Goal: Task Accomplishment & Management: Complete application form

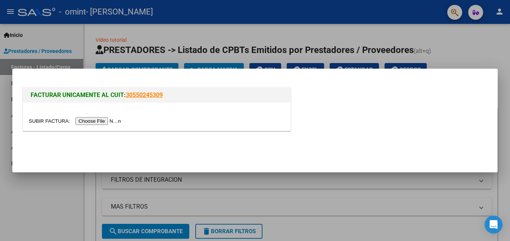
click at [90, 121] on input "file" at bounding box center [76, 121] width 94 height 8
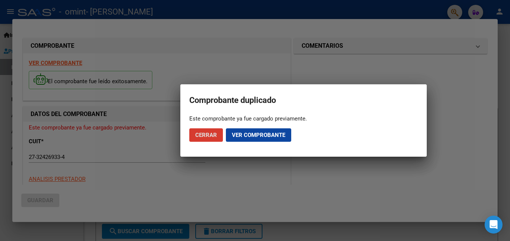
click at [240, 134] on span "Ver comprobante" at bounding box center [258, 135] width 53 height 7
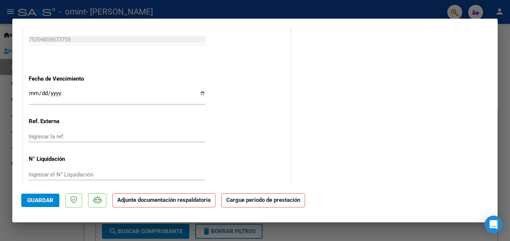
scroll to position [483, 0]
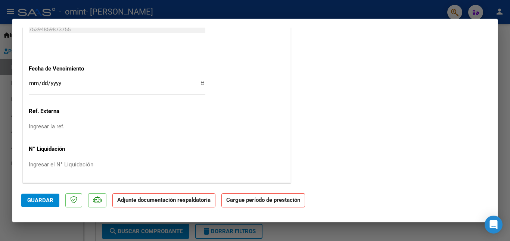
click at [261, 7] on div at bounding box center [255, 120] width 510 height 241
click at [257, 13] on div at bounding box center [255, 120] width 510 height 241
type input "$ 0,00"
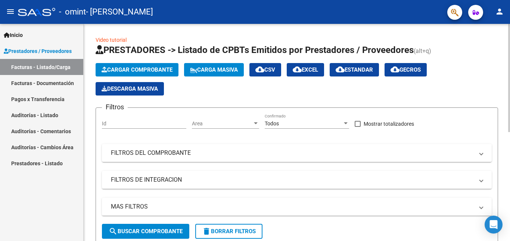
click at [477, 112] on form "Filtros Id Area Area Todos Confirmado Mostrar totalizadores FILTROS DEL COMPROB…" at bounding box center [296, 176] width 402 height 138
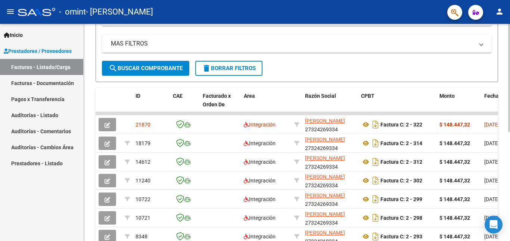
scroll to position [164, 0]
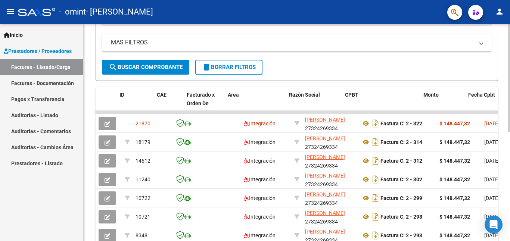
drag, startPoint x: 488, startPoint y: 125, endPoint x: 506, endPoint y: 131, distance: 19.7
click at [506, 131] on div "Video tutorial PRESTADORES -> Listado de CPBTs Emitidos por Prestadores / Prove…" at bounding box center [297, 75] width 426 height 430
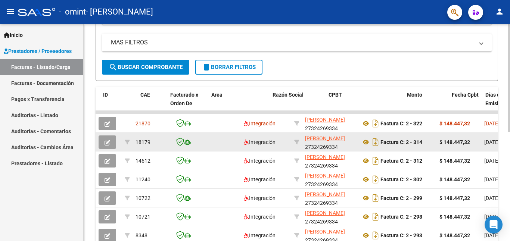
scroll to position [0, 32]
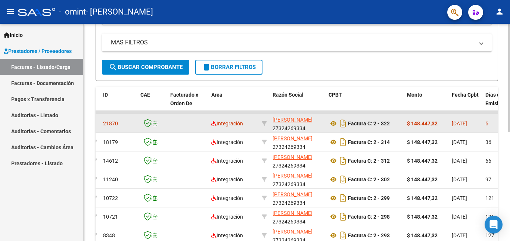
click at [497, 129] on datatable-body-cell "5" at bounding box center [499, 123] width 34 height 18
click at [112, 122] on span "21870" at bounding box center [110, 123] width 15 height 6
click at [462, 122] on span "[DATE]" at bounding box center [458, 123] width 15 height 6
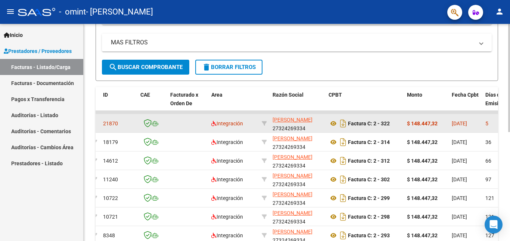
click at [462, 122] on span "[DATE]" at bounding box center [458, 123] width 15 height 6
click at [333, 125] on icon at bounding box center [333, 123] width 10 height 9
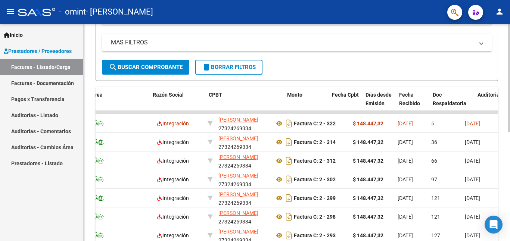
drag, startPoint x: 486, startPoint y: 121, endPoint x: 506, endPoint y: 118, distance: 20.7
click at [506, 118] on div "Video tutorial PRESTADORES -> Listado de CPBTs Emitidos por Prestadores / Prove…" at bounding box center [297, 75] width 426 height 430
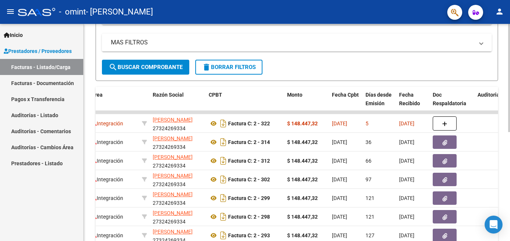
click at [506, 118] on div "Video tutorial PRESTADORES -> Listado de CPBTs Emitidos por Prestadores / Prove…" at bounding box center [297, 75] width 426 height 430
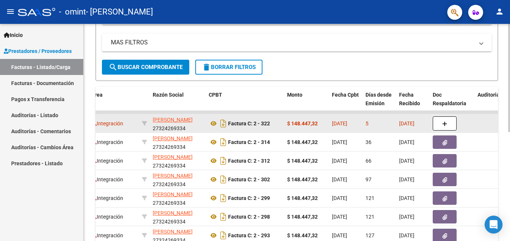
drag, startPoint x: 505, startPoint y: 118, endPoint x: 445, endPoint y: 123, distance: 60.3
click at [445, 123] on div "Video tutorial PRESTADORES -> Listado de CPBTs Emitidos por Prestadores / Prove…" at bounding box center [297, 75] width 426 height 430
click at [445, 123] on icon "button" at bounding box center [444, 124] width 5 height 6
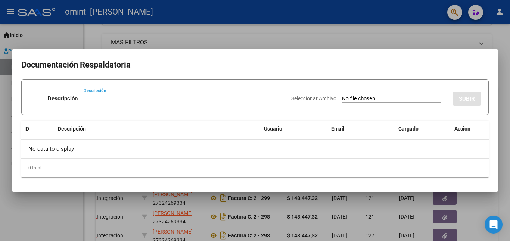
click at [385, 99] on input "Seleccionar Archivo" at bounding box center [391, 98] width 99 height 7
type input "C:\fakepath\40A80AAC-9490-4C9D-8D85-FCE35178884A.pdf"
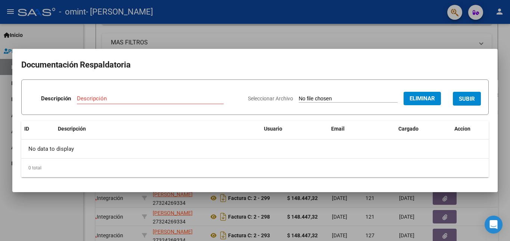
click at [456, 98] on button "SUBIR" at bounding box center [466, 99] width 28 height 14
click at [106, 97] on input "Descripción" at bounding box center [124, 98] width 118 height 7
type input "planilla"
click at [460, 93] on button "SUBIR" at bounding box center [466, 99] width 28 height 14
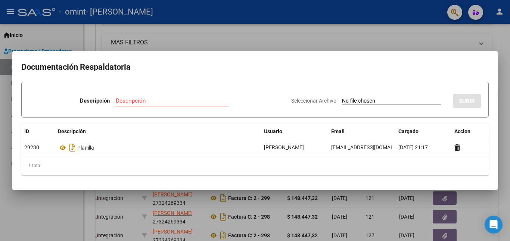
click at [485, 204] on div at bounding box center [255, 120] width 510 height 241
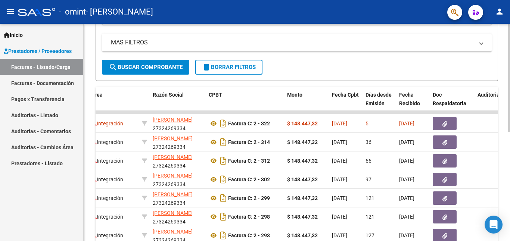
click at [263, 84] on div "Video tutorial PRESTADORES -> Listado de CPBTs Emitidos por Prestadores / Prove…" at bounding box center [296, 69] width 402 height 394
click at [83, 126] on mat-sidenav "Inicio Instructivos Contacto OS Prestadores / Proveedores Facturas - Listado/Ca…" at bounding box center [42, 132] width 84 height 217
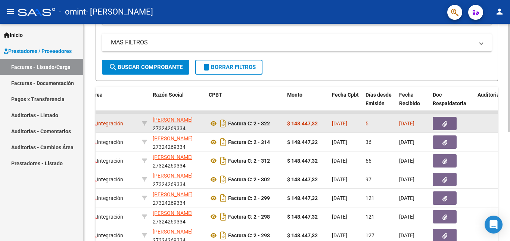
drag, startPoint x: 252, startPoint y: 128, endPoint x: 275, endPoint y: 131, distance: 23.1
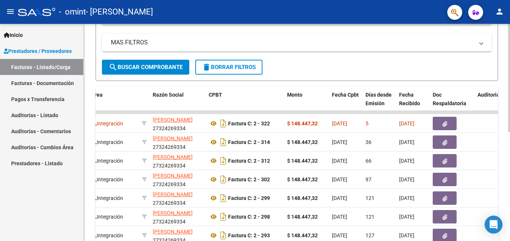
click at [501, 193] on div "Video tutorial PRESTADORES -> Listado de CPBTs Emitidos por Prestadores / Prove…" at bounding box center [297, 75] width 426 height 430
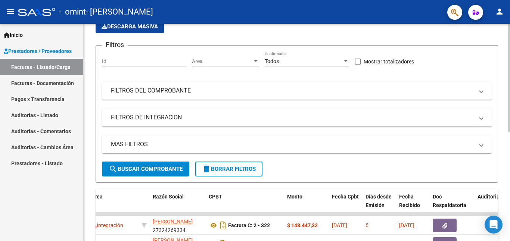
scroll to position [60, 0]
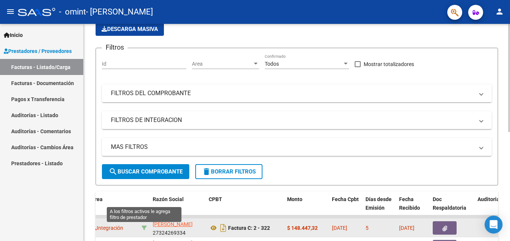
click at [143, 227] on icon at bounding box center [143, 227] width 5 height 5
type input "27324269334"
drag, startPoint x: 155, startPoint y: 197, endPoint x: 310, endPoint y: 233, distance: 158.9
click at [102, 230] on div "Integración" at bounding box center [113, 228] width 44 height 9
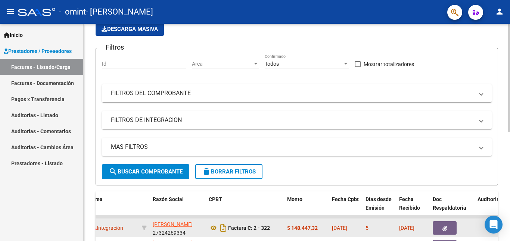
click at [104, 229] on span "Integración" at bounding box center [107, 228] width 32 height 6
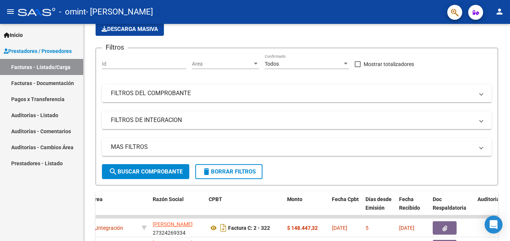
click at [59, 63] on link "Facturas - Listado/Carga" at bounding box center [41, 67] width 83 height 16
click at [47, 51] on span "Prestadores / Proveedores" at bounding box center [38, 51] width 68 height 8
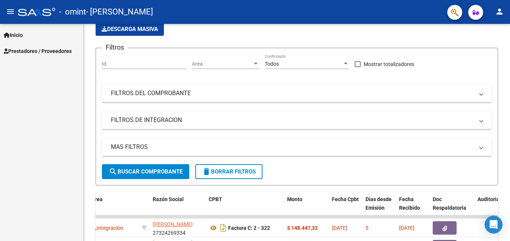
click at [47, 51] on span "Prestadores / Proveedores" at bounding box center [38, 51] width 68 height 8
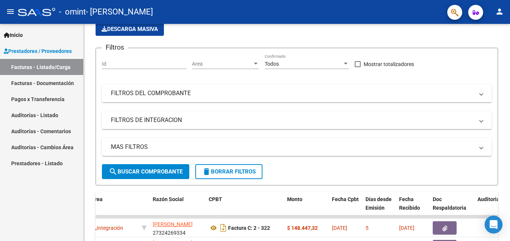
click at [60, 68] on link "Facturas - Listado/Carga" at bounding box center [41, 67] width 83 height 16
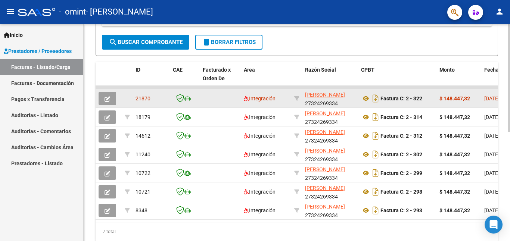
scroll to position [189, 0]
click at [108, 99] on icon "button" at bounding box center [107, 99] width 6 height 6
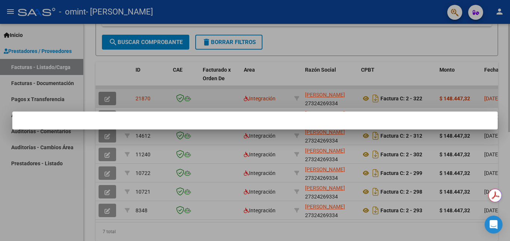
scroll to position [0, 0]
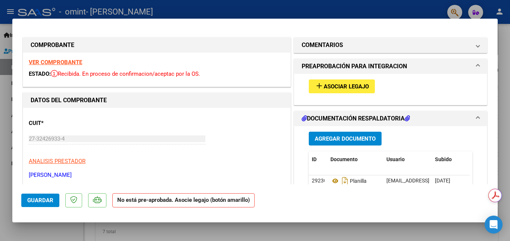
click at [343, 83] on span "Asociar Legajo" at bounding box center [345, 86] width 45 height 7
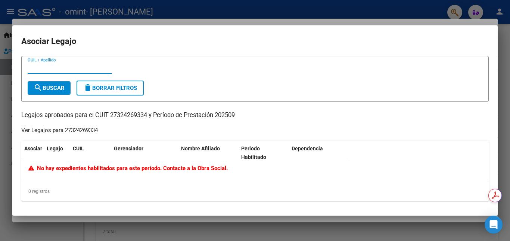
click at [56, 68] on input "CUIL / Apellido" at bounding box center [70, 68] width 84 height 7
type input "m"
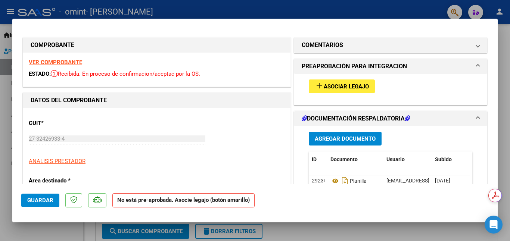
click at [346, 85] on span "Asociar Legajo" at bounding box center [345, 86] width 45 height 7
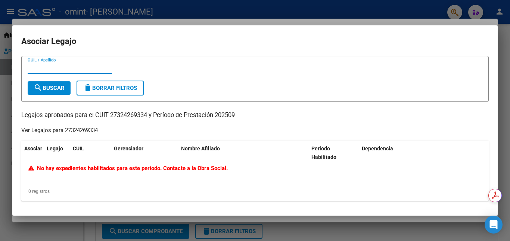
scroll to position [119, 0]
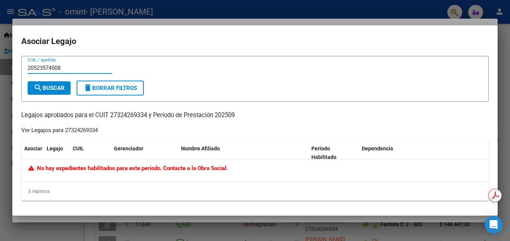
type input "20523574508"
click at [53, 84] on button "search Buscar" at bounding box center [49, 87] width 43 height 13
click at [66, 82] on button "search Buscar" at bounding box center [49, 87] width 43 height 13
